Goal: Task Accomplishment & Management: Manage account settings

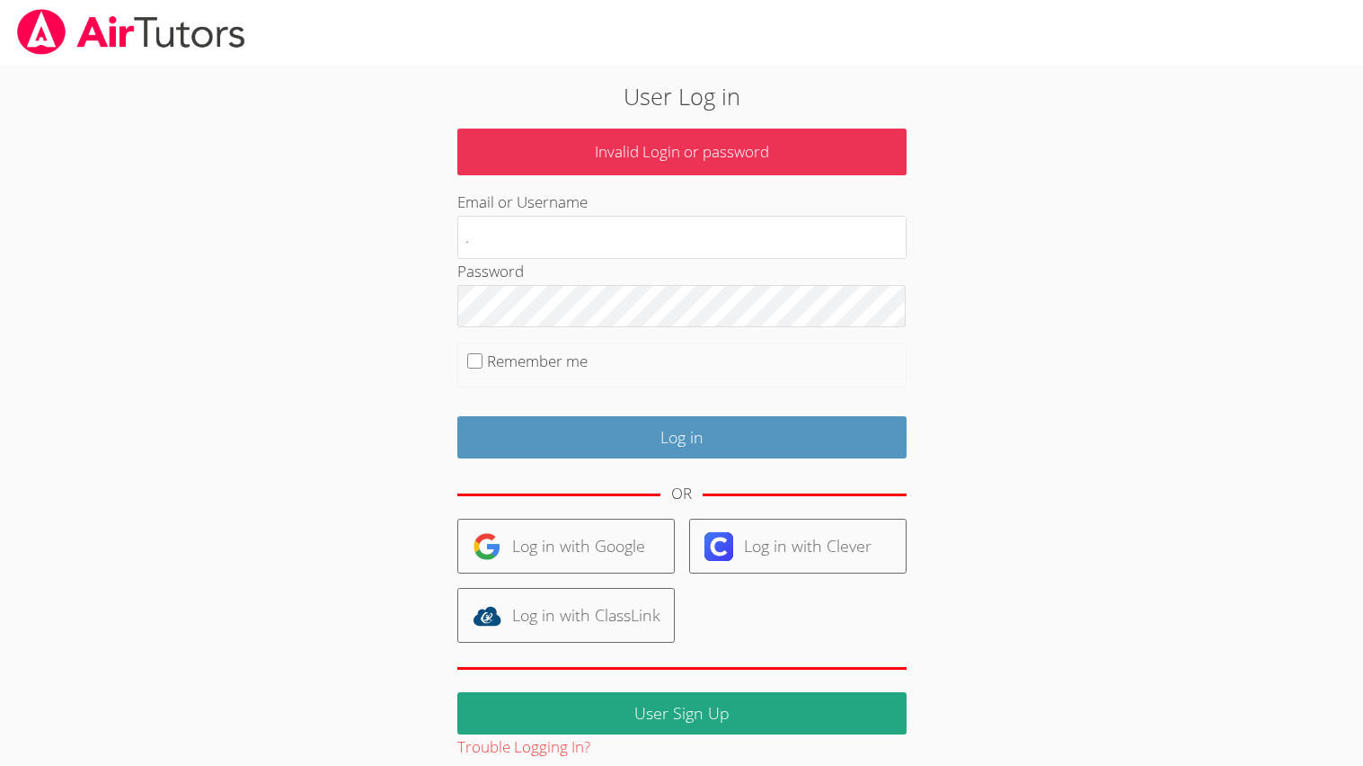
scroll to position [22, 0]
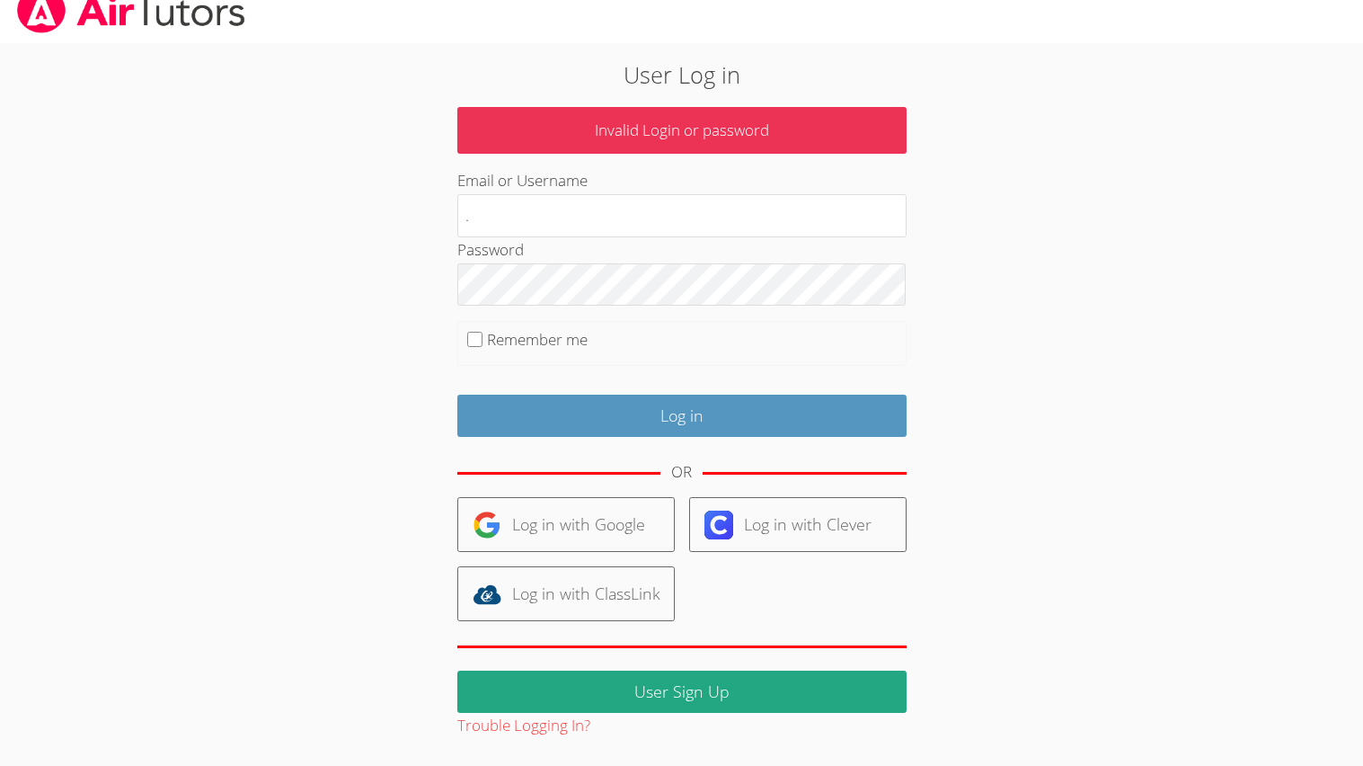
click at [0, 522] on body "User Log in Invalid Login or password Email or Username . Password Remember me …" at bounding box center [681, 361] width 1363 height 766
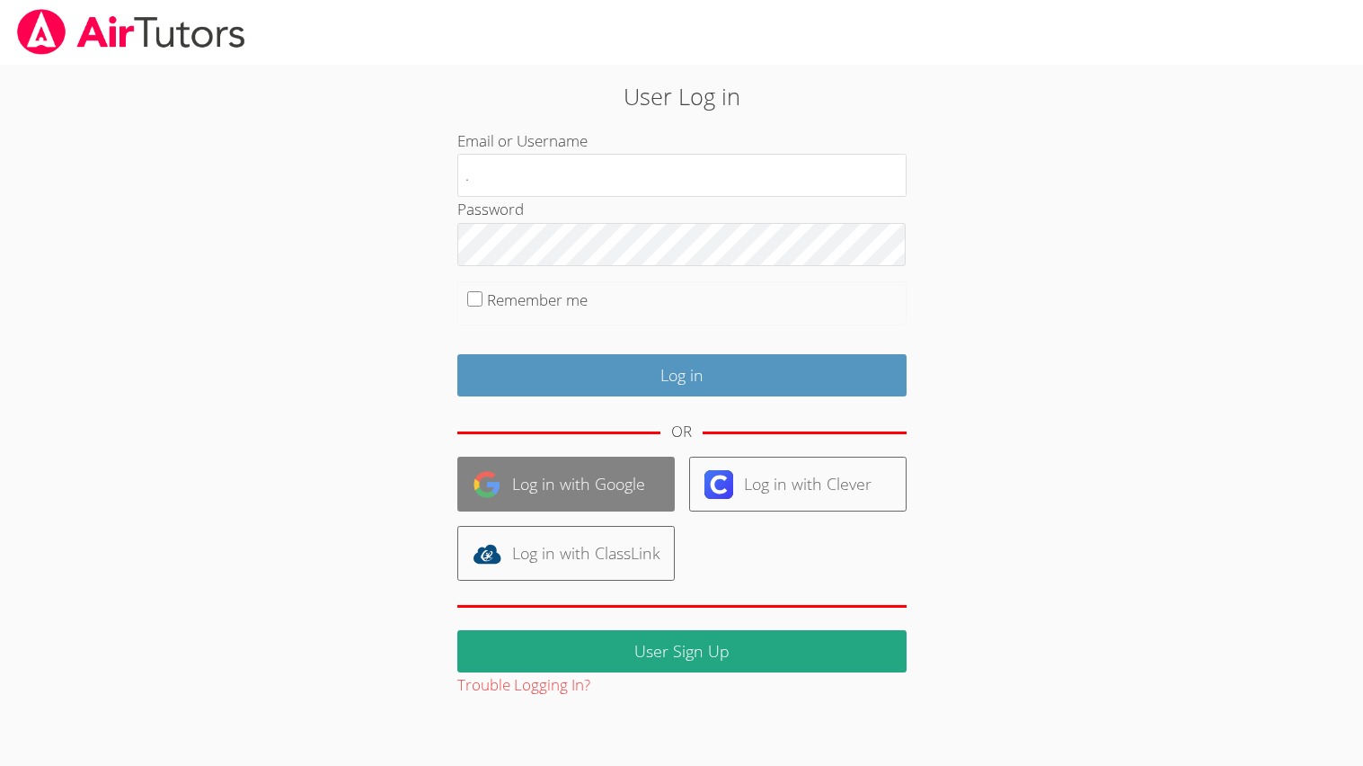
click at [594, 507] on link "Log in with Google" at bounding box center [565, 483] width 217 height 55
